Goal: Navigation & Orientation: Find specific page/section

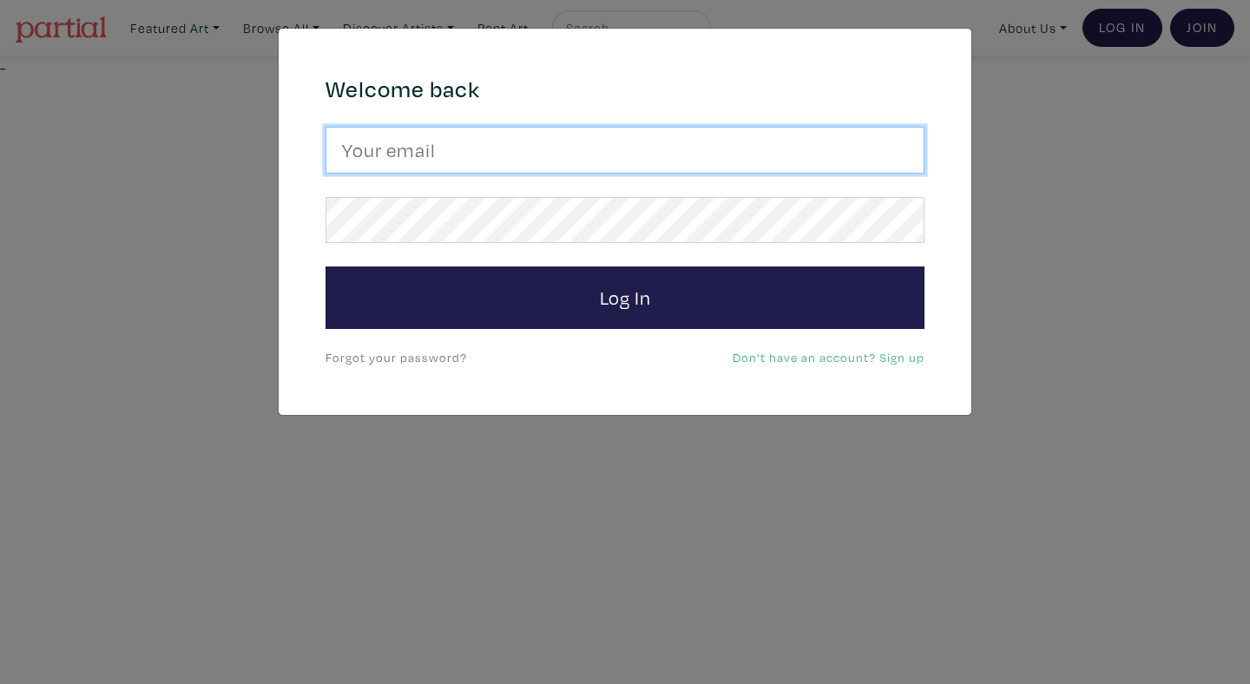
click at [915, 155] on input "email" at bounding box center [625, 150] width 599 height 47
type input "anoomub45@gmail.com"
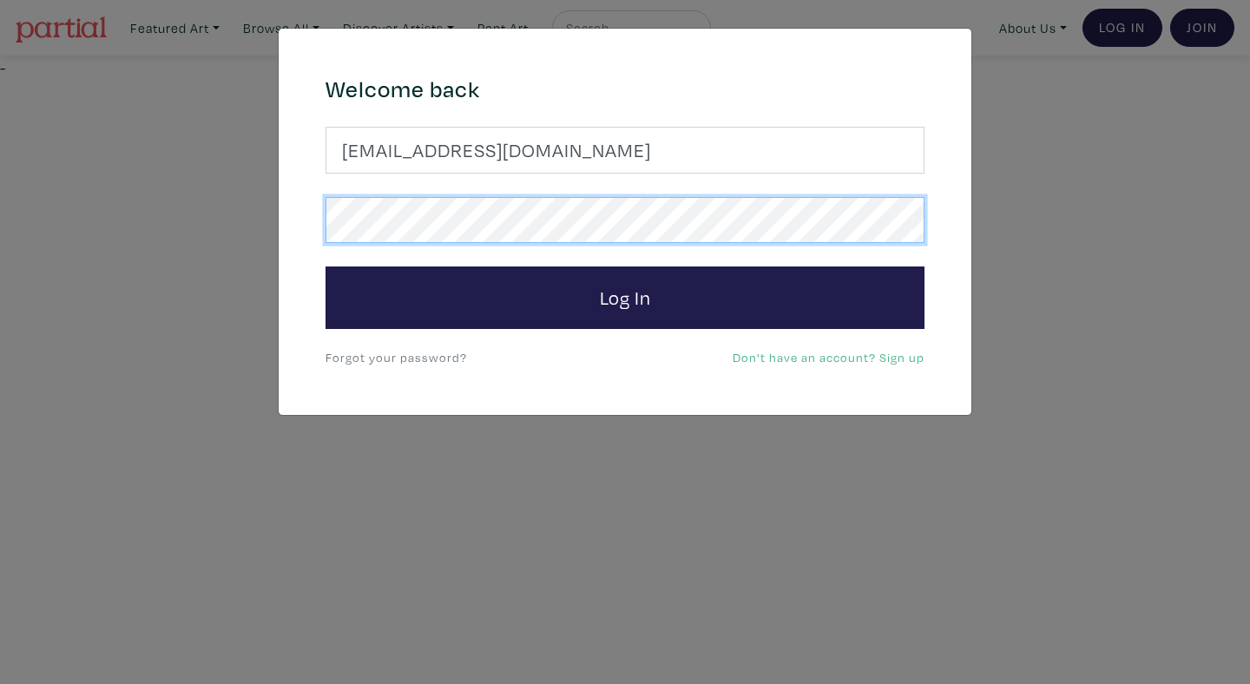
click at [326, 266] on button "Log In" at bounding box center [625, 297] width 599 height 63
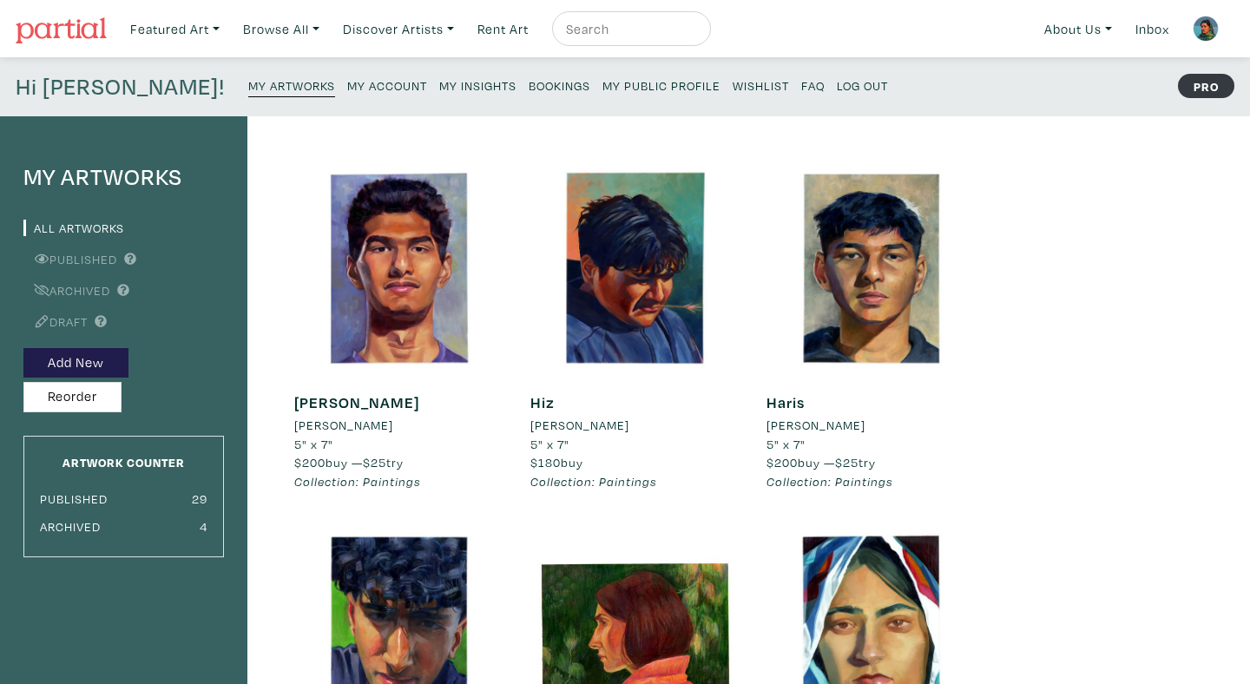
click at [433, 88] on p "My Artworks My Account My Insights Bookings My Public Profile Wishlist FAQ Log …" at bounding box center [572, 87] width 648 height 28
click at [529, 89] on small "Bookings" at bounding box center [560, 85] width 62 height 16
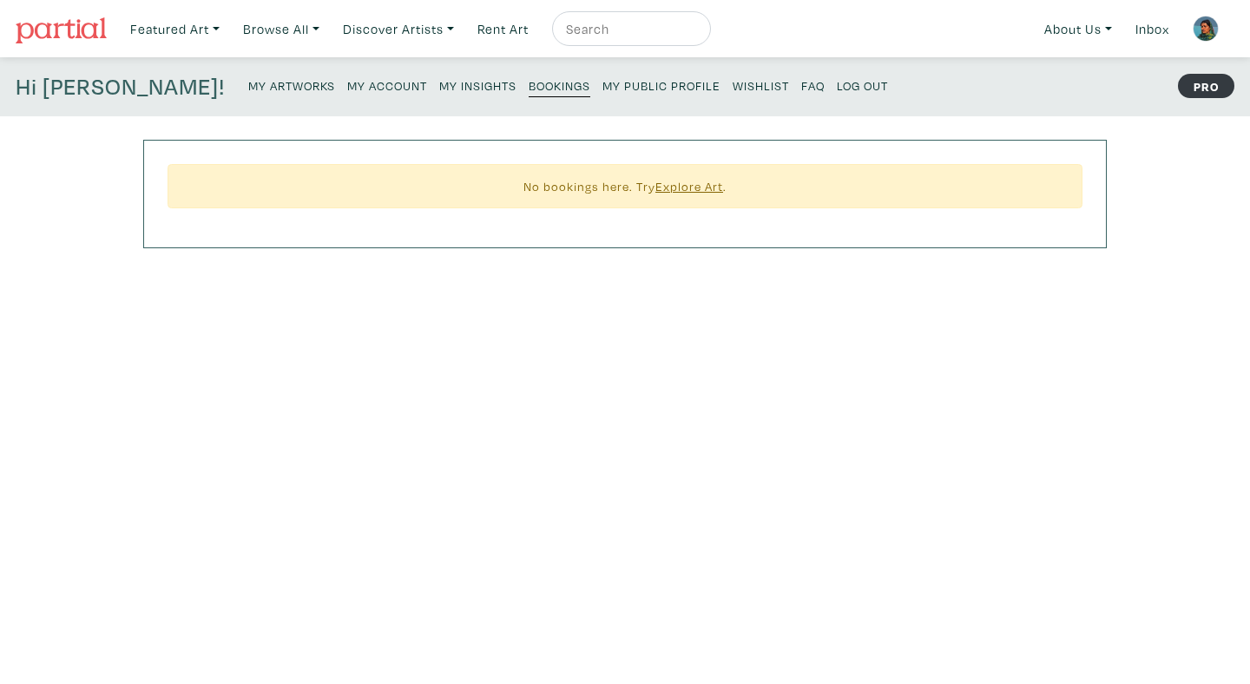
click at [439, 94] on link "My Insights" at bounding box center [477, 84] width 77 height 23
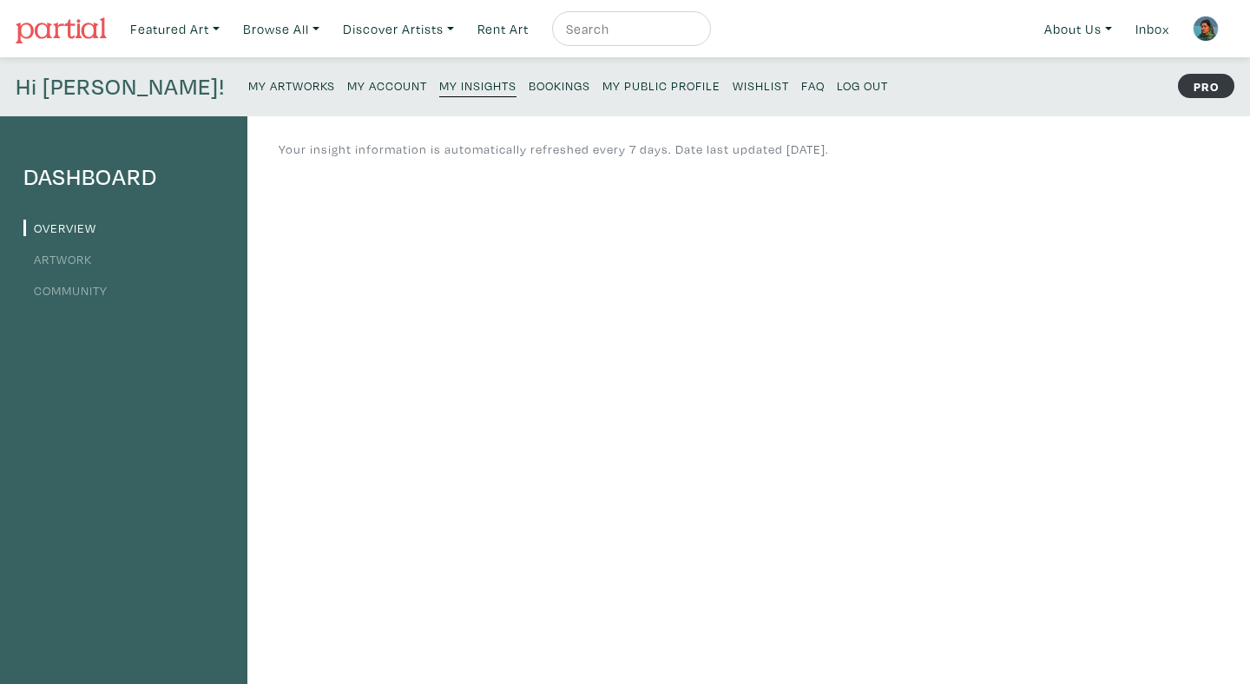
click at [77, 252] on link "Artwork" at bounding box center [57, 259] width 69 height 16
click at [602, 88] on small "My Public Profile" at bounding box center [661, 85] width 118 height 16
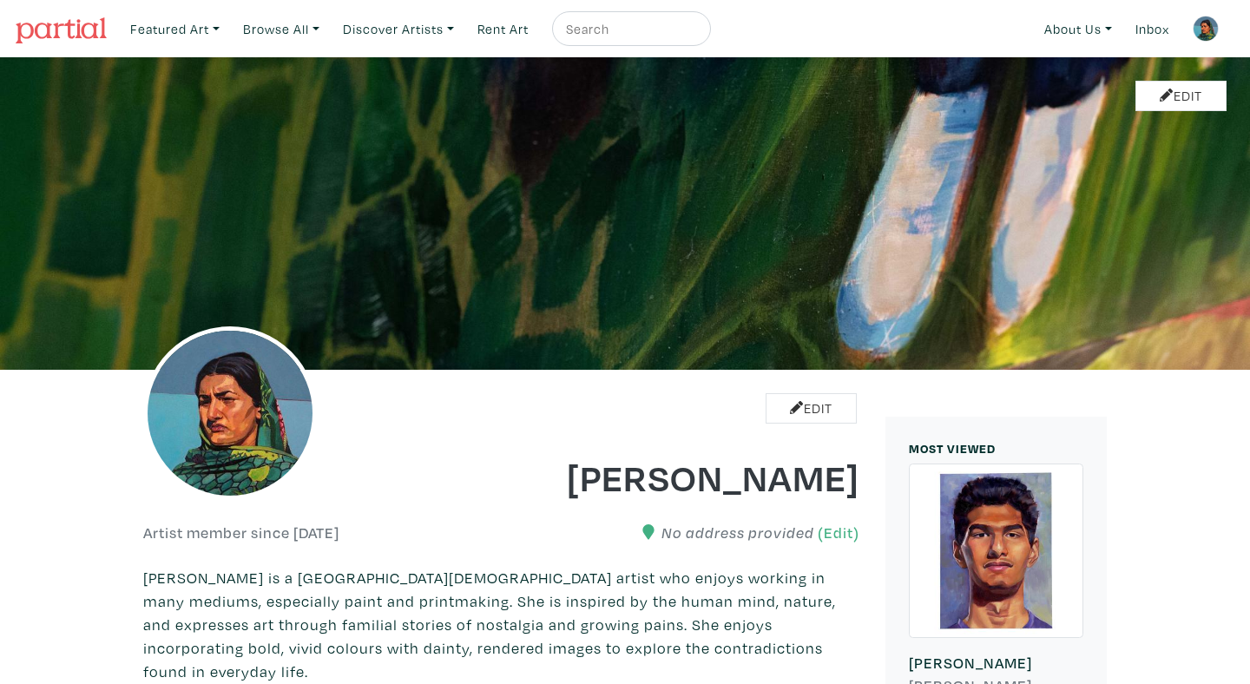
click at [71, 30] on img at bounding box center [61, 30] width 91 height 26
